Goal: Find specific page/section: Find specific page/section

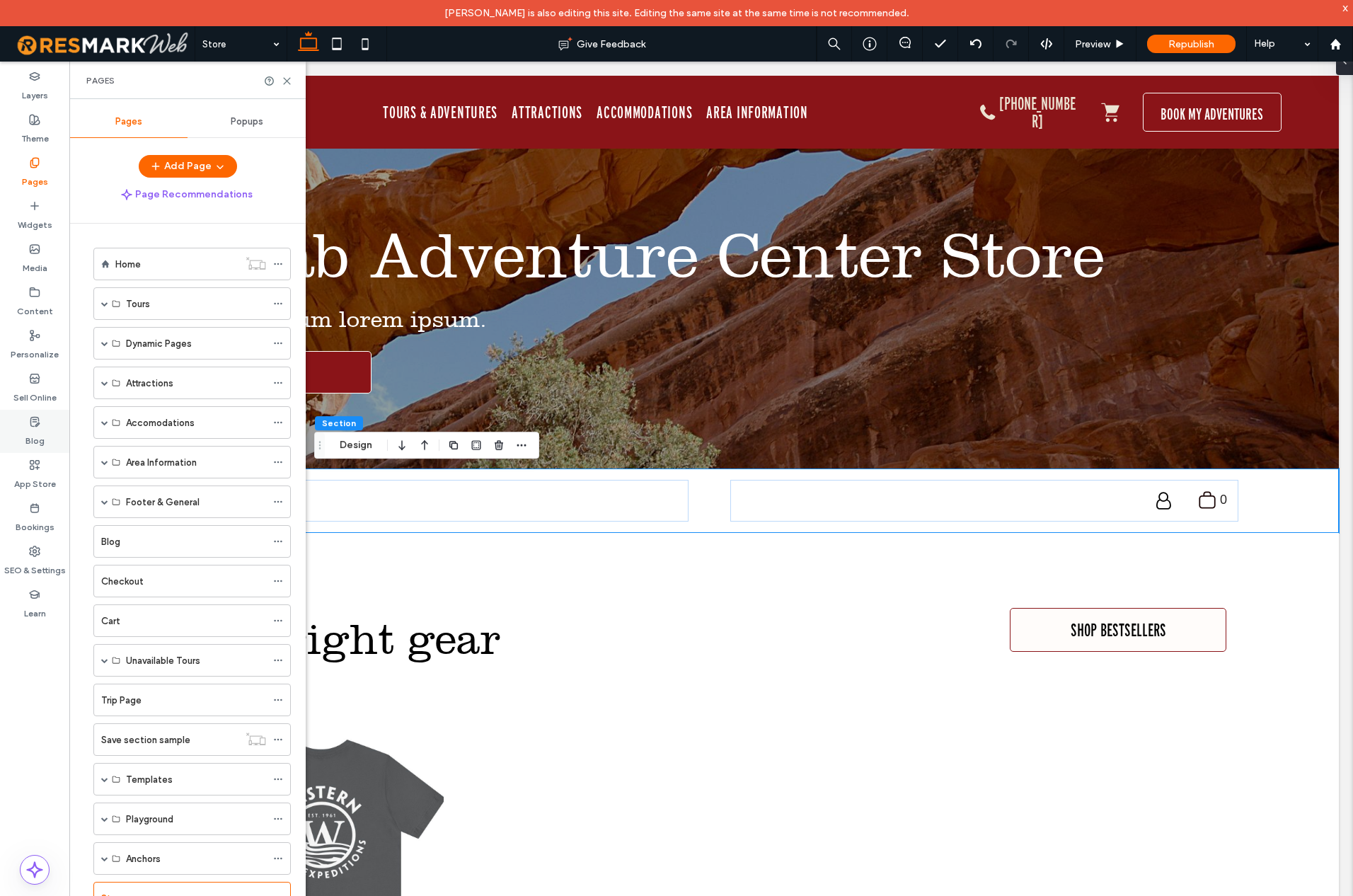
click at [38, 437] on label "Blog" at bounding box center [35, 437] width 19 height 20
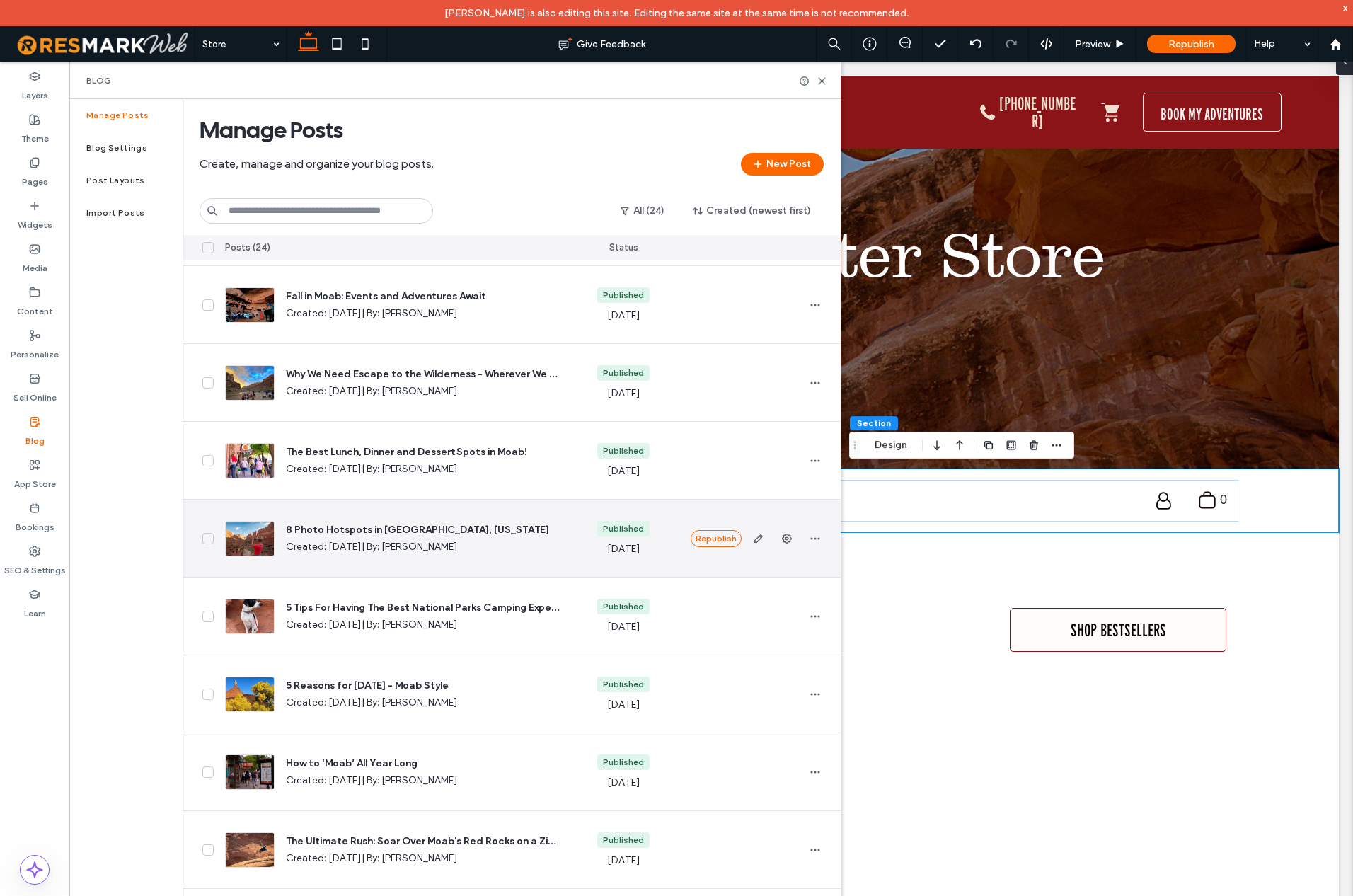
scroll to position [1199, 0]
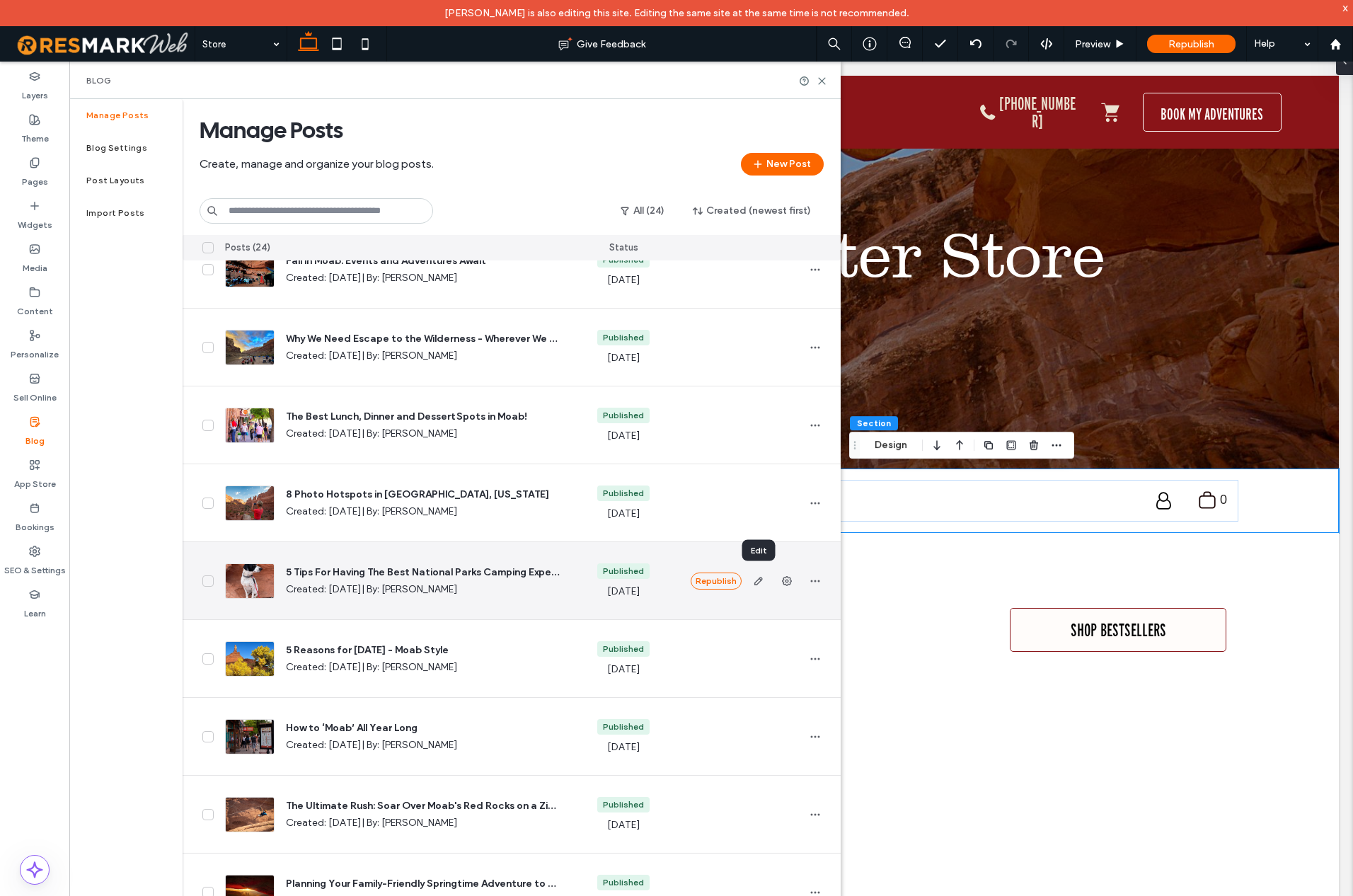
click at [759, 584] on icon "button" at bounding box center [759, 581] width 11 height 11
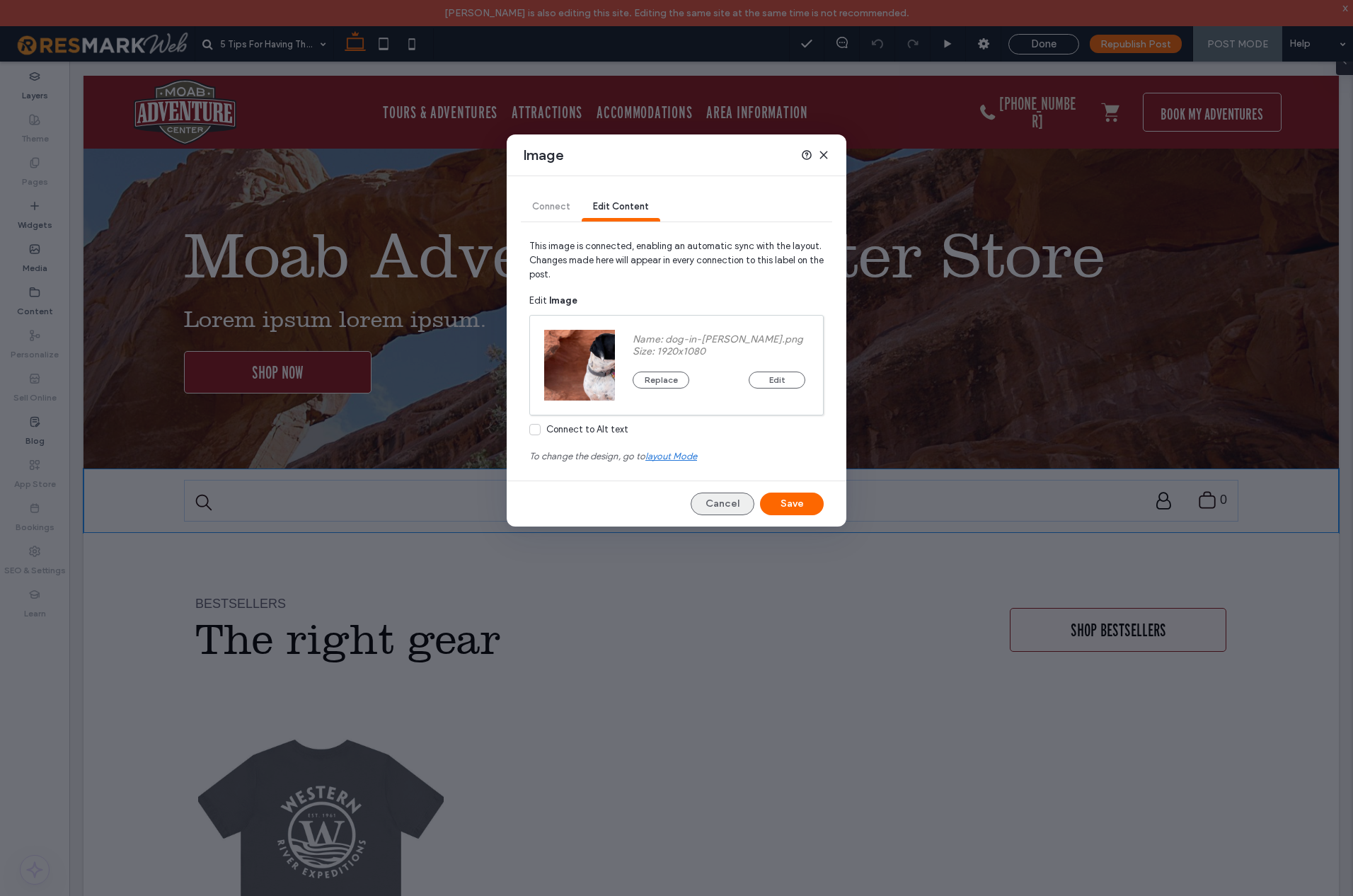
click at [724, 499] on button "Cancel" at bounding box center [722, 503] width 63 height 23
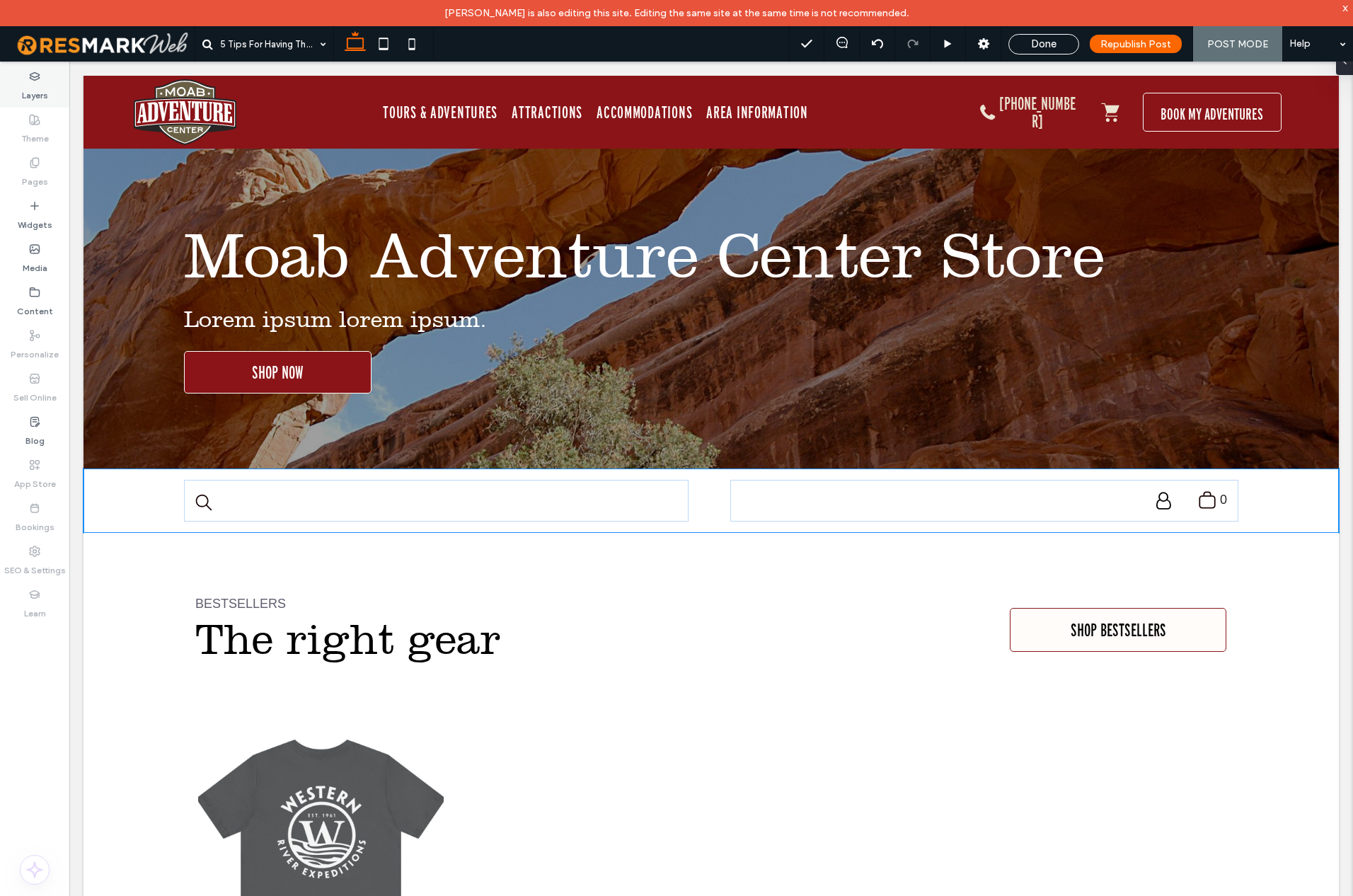
click at [53, 96] on div "Layers" at bounding box center [34, 85] width 69 height 43
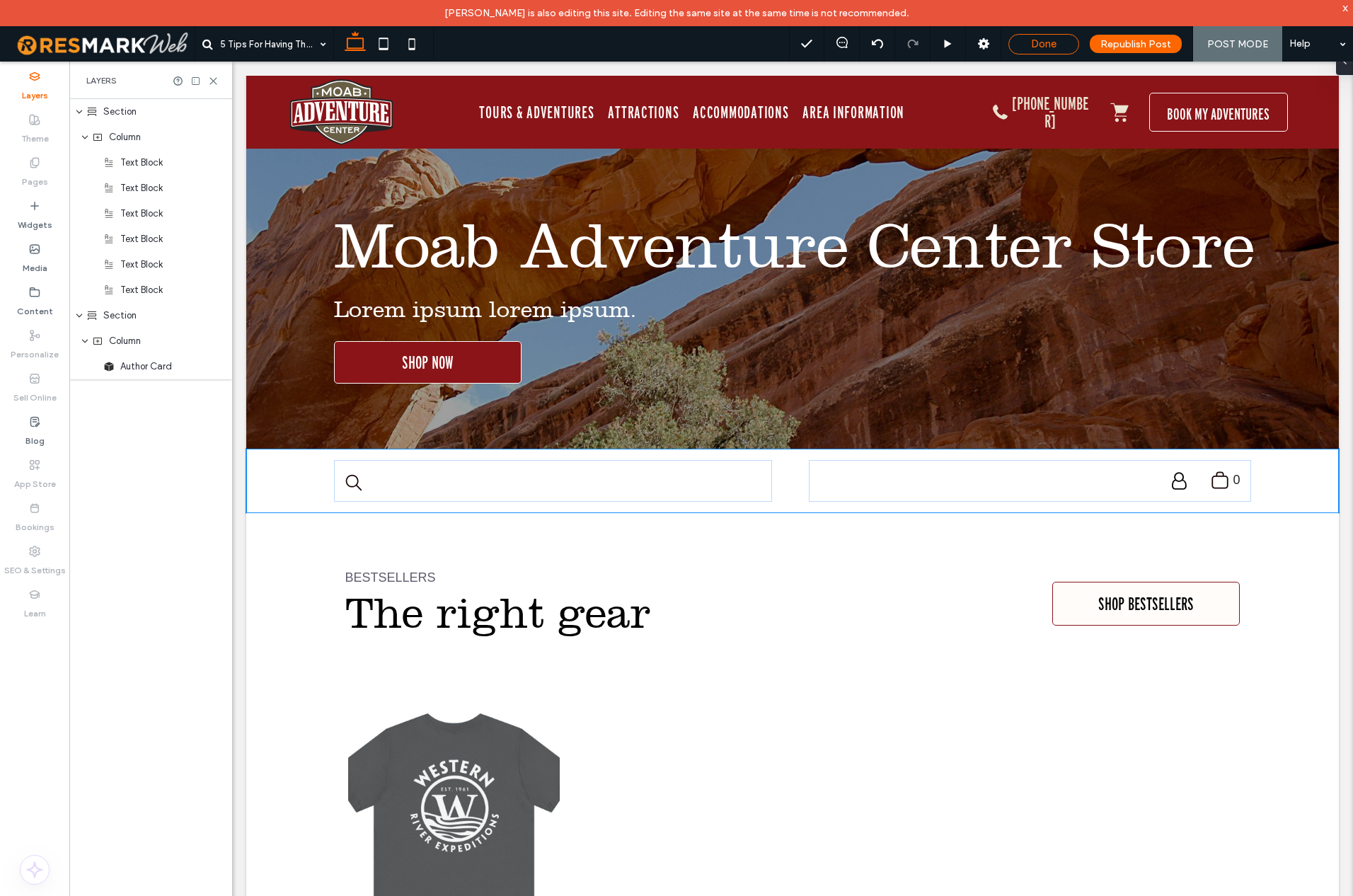
click at [1054, 42] on span "Done" at bounding box center [1044, 44] width 26 height 13
